Goal: Find specific page/section: Find specific page/section

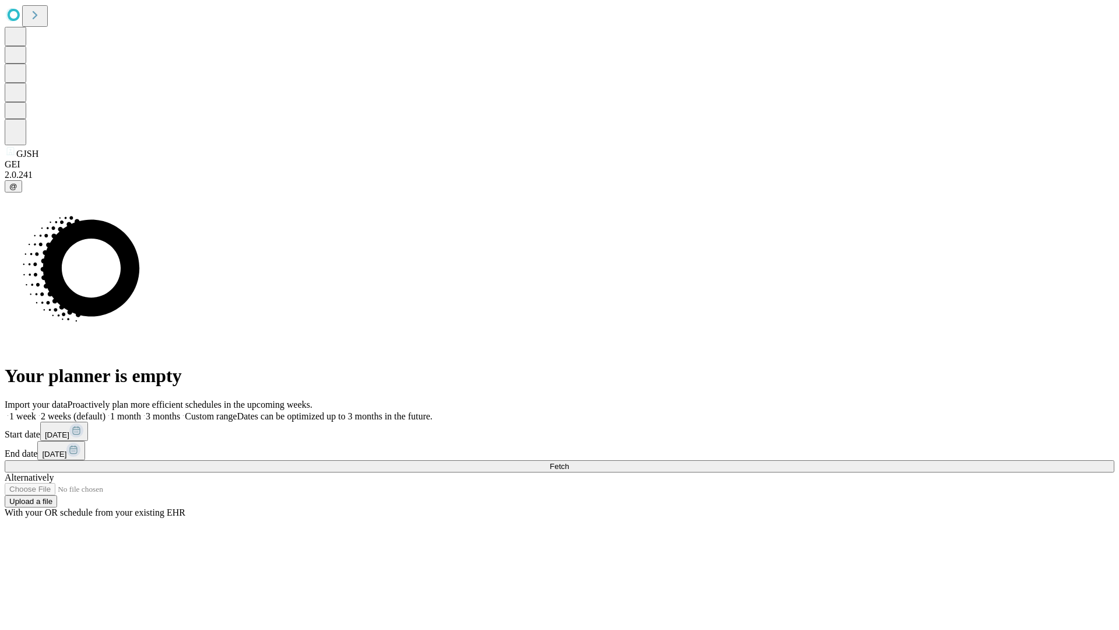
click at [569, 462] on span "Fetch" at bounding box center [559, 466] width 19 height 9
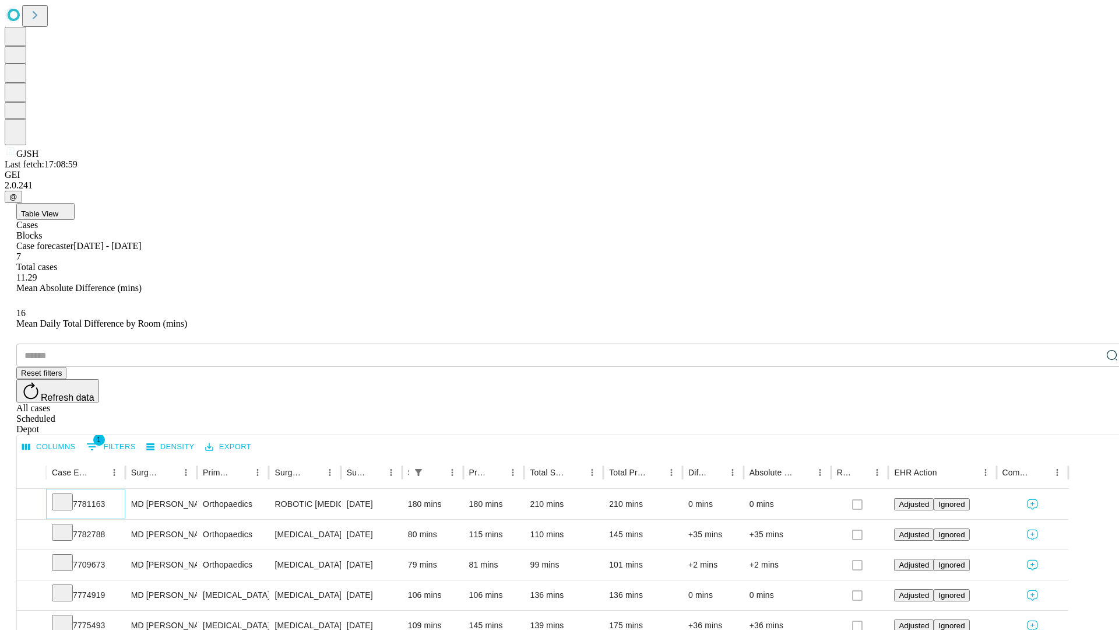
click at [68, 495] on icon at bounding box center [63, 501] width 12 height 12
